Goal: Transaction & Acquisition: Purchase product/service

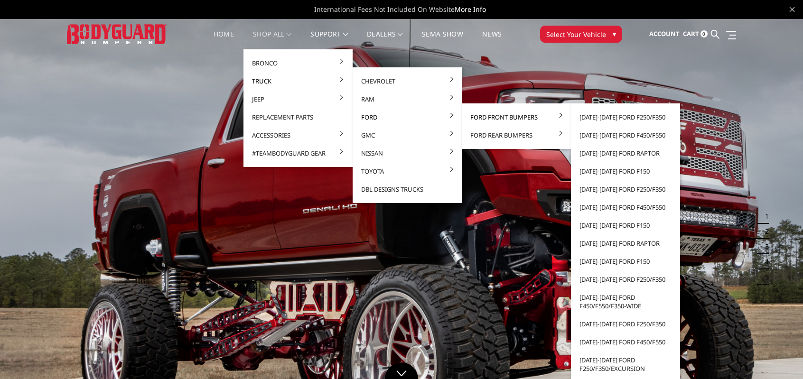
click at [471, 116] on link "Ford Front Bumpers" at bounding box center [516, 117] width 102 height 18
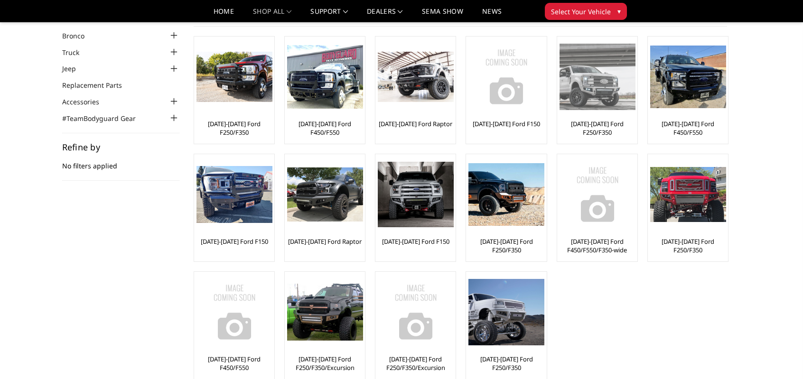
scroll to position [47, 0]
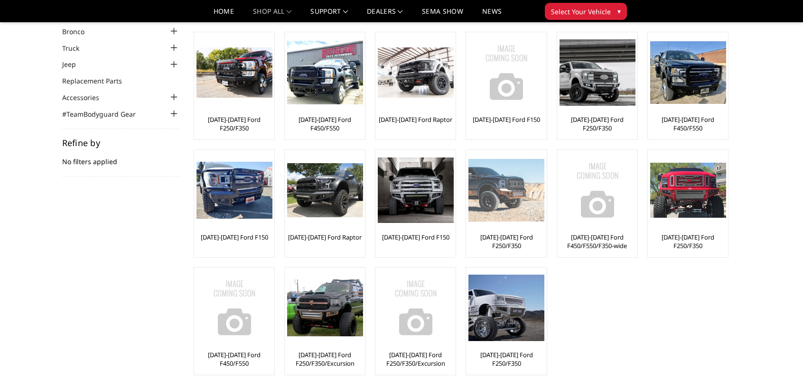
click at [520, 195] on img at bounding box center [506, 190] width 76 height 63
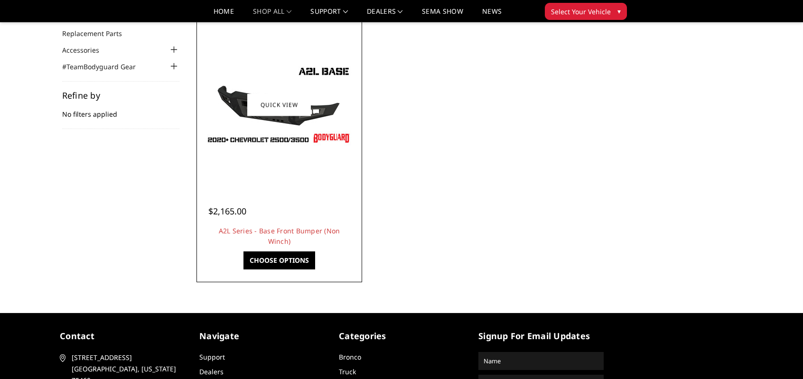
scroll to position [47, 0]
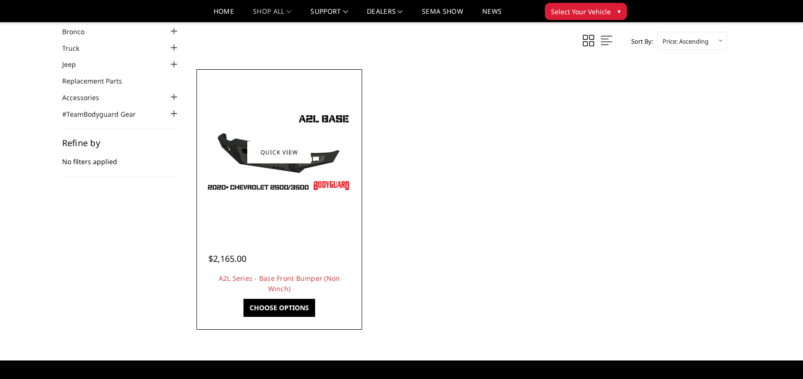
click at [242, 173] on img at bounding box center [279, 152] width 152 height 85
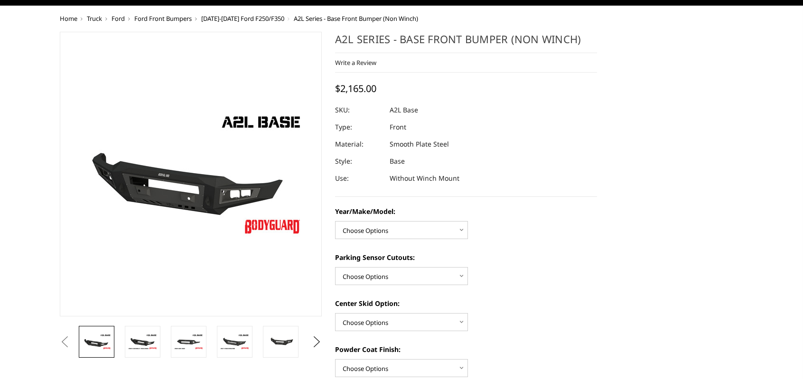
scroll to position [47, 0]
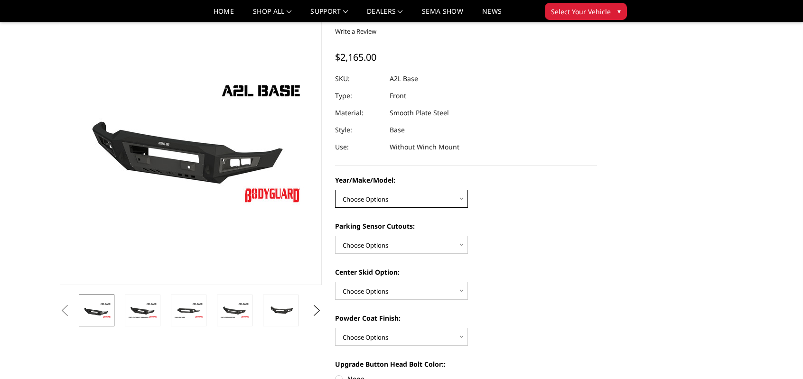
click at [426, 199] on select "Choose Options Chevrolet 15-19 2500/3500 Chevrolet 19-21 1500 Chevrolet 15-20 C…" at bounding box center [401, 199] width 133 height 18
select select "4336"
click at [335, 190] on select "Choose Options Chevrolet 15-19 2500/3500 Chevrolet 19-21 1500 Chevrolet 15-20 C…" at bounding box center [401, 199] width 133 height 18
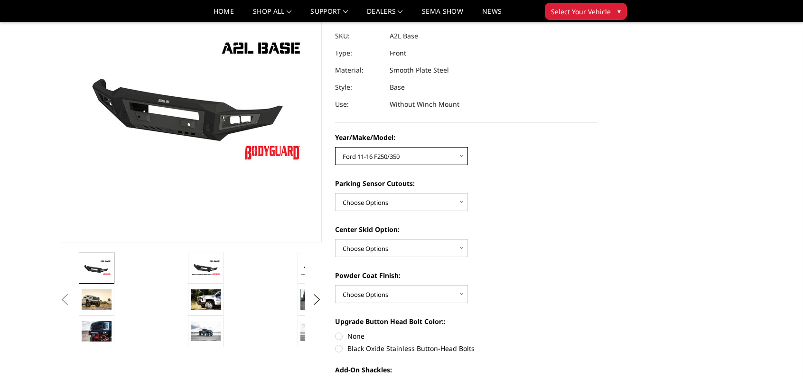
scroll to position [95, 0]
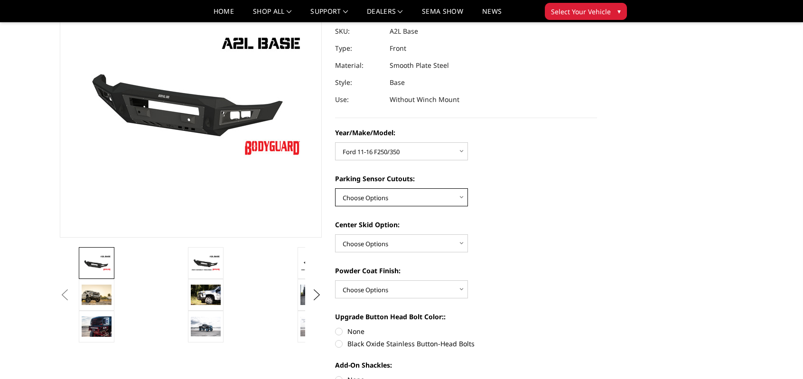
click at [421, 194] on select "Choose Options Yes - With Parking Sensor Cutouts No - Without Parking Sensor Cu…" at bounding box center [401, 197] width 133 height 18
select select "4329"
click at [335, 188] on select "Choose Options Yes - With Parking Sensor Cutouts No - Without Parking Sensor Cu…" at bounding box center [401, 197] width 133 height 18
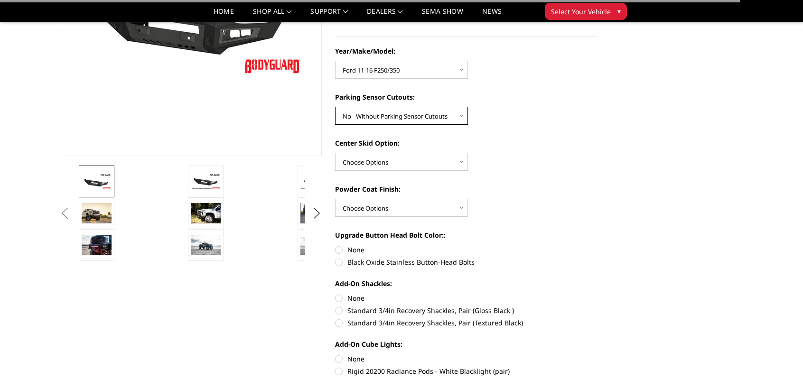
scroll to position [190, 0]
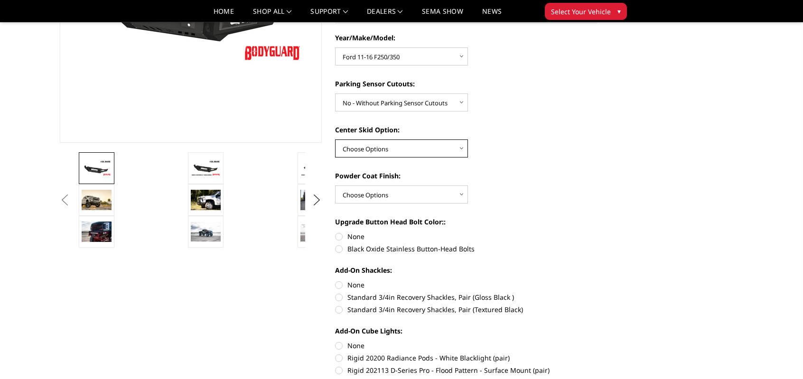
click at [399, 144] on select "Choose Options Single Light Bar Cutout" at bounding box center [401, 148] width 133 height 18
select select "4304"
click at [335, 139] on select "Choose Options Single Light Bar Cutout" at bounding box center [401, 148] width 133 height 18
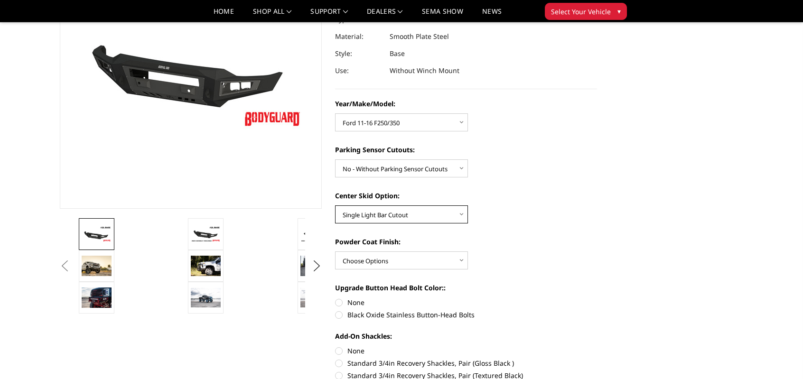
scroll to position [142, 0]
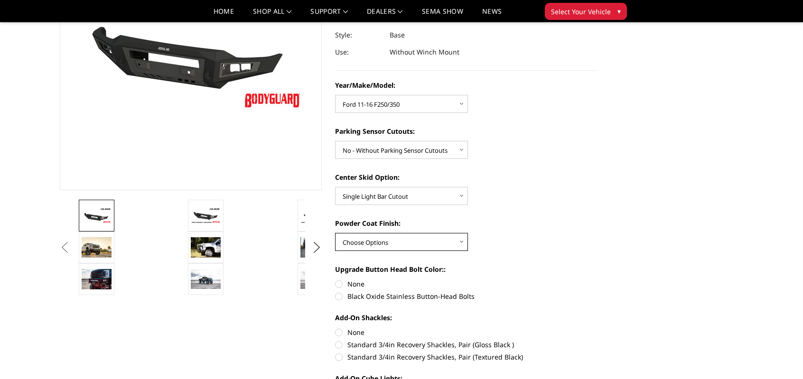
click at [437, 239] on select "Choose Options Bare metal (included) Texture Black Powder Coat" at bounding box center [401, 242] width 133 height 18
select select "4286"
click at [335, 233] on select "Choose Options Bare metal (included) Texture Black Powder Coat" at bounding box center [401, 242] width 133 height 18
click at [72, 246] on button "Previous" at bounding box center [64, 248] width 14 height 14
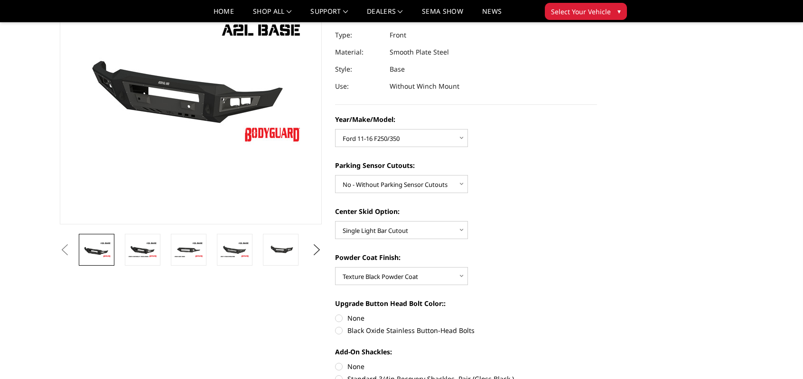
scroll to position [0, 0]
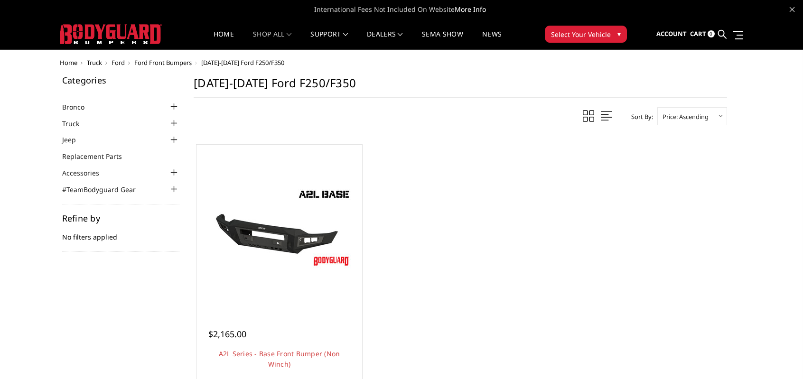
click at [120, 64] on span "Ford" at bounding box center [117, 62] width 13 height 9
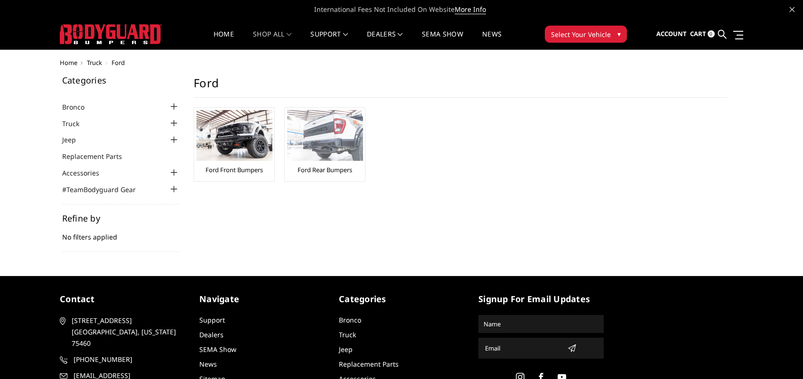
click at [311, 133] on img at bounding box center [325, 135] width 76 height 51
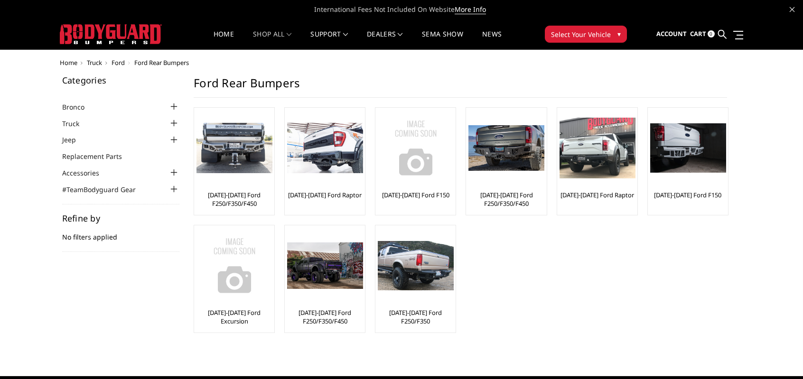
click at [92, 62] on span "Truck" at bounding box center [94, 62] width 15 height 9
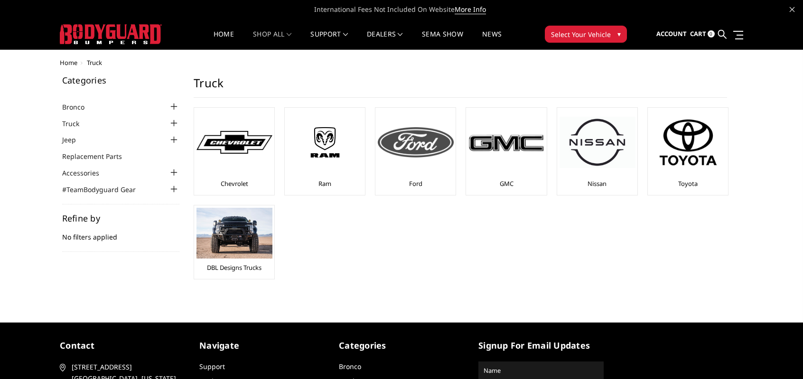
click at [442, 145] on img at bounding box center [416, 142] width 76 height 30
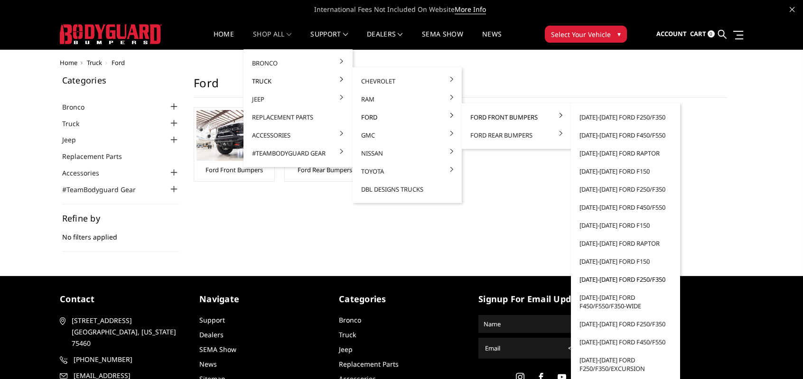
click at [628, 279] on link "[DATE]-[DATE] Ford F250/F350" at bounding box center [626, 279] width 102 height 18
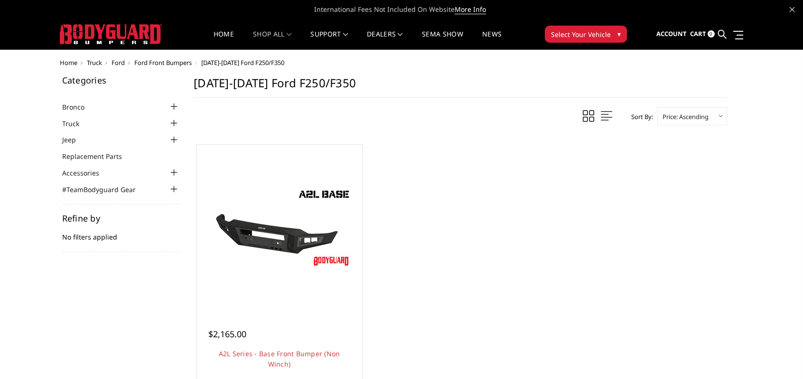
drag, startPoint x: 0, startPoint y: 0, endPoint x: 597, endPoint y: 276, distance: 657.6
click at [597, 276] on ul "Quick view $2,165.00 A2L Series - Base Front Bumper (Non Winch) Low-profile & l…" at bounding box center [460, 265] width 543 height 253
